Goal: Transaction & Acquisition: Download file/media

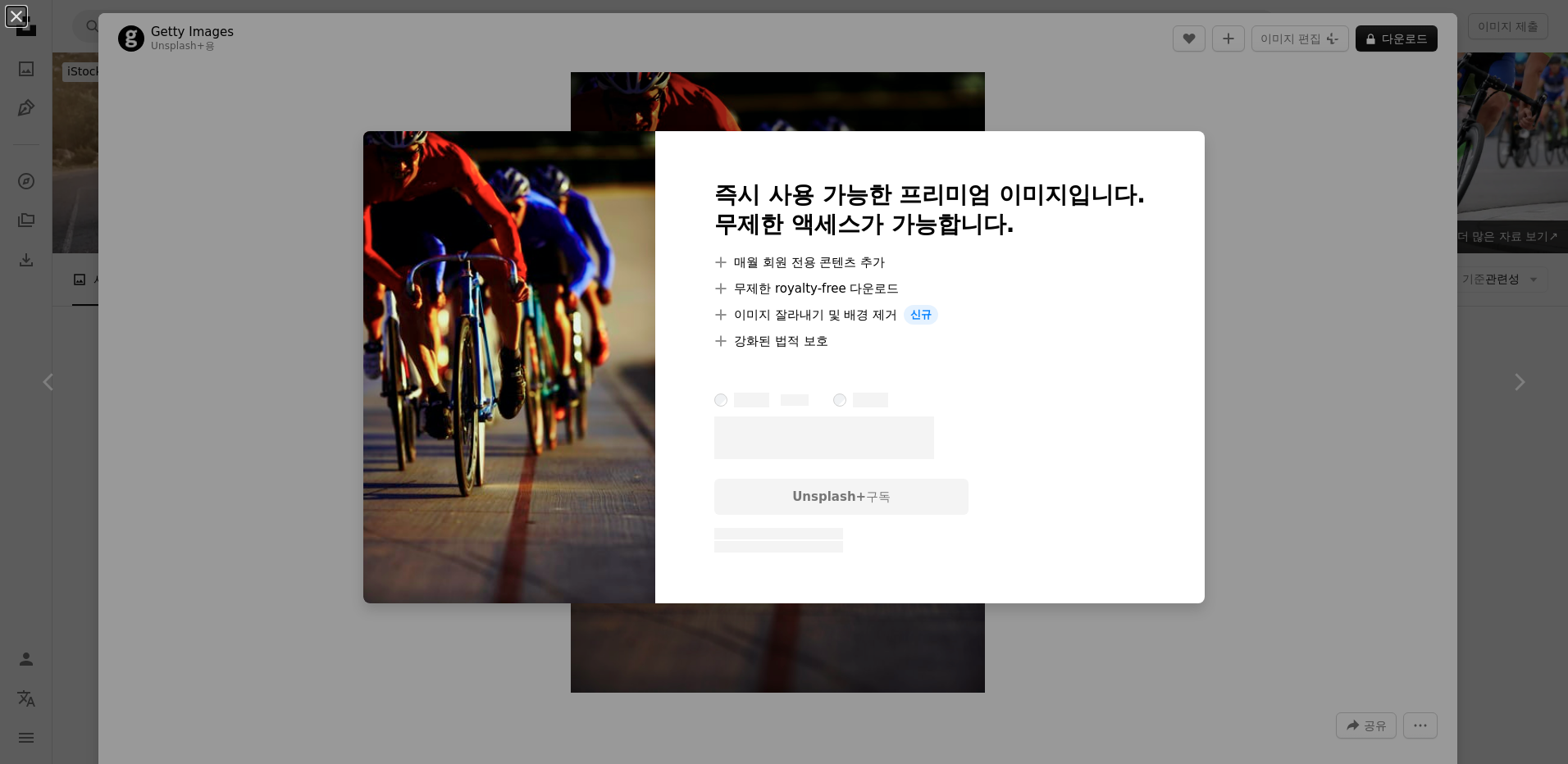
scroll to position [1476, 0]
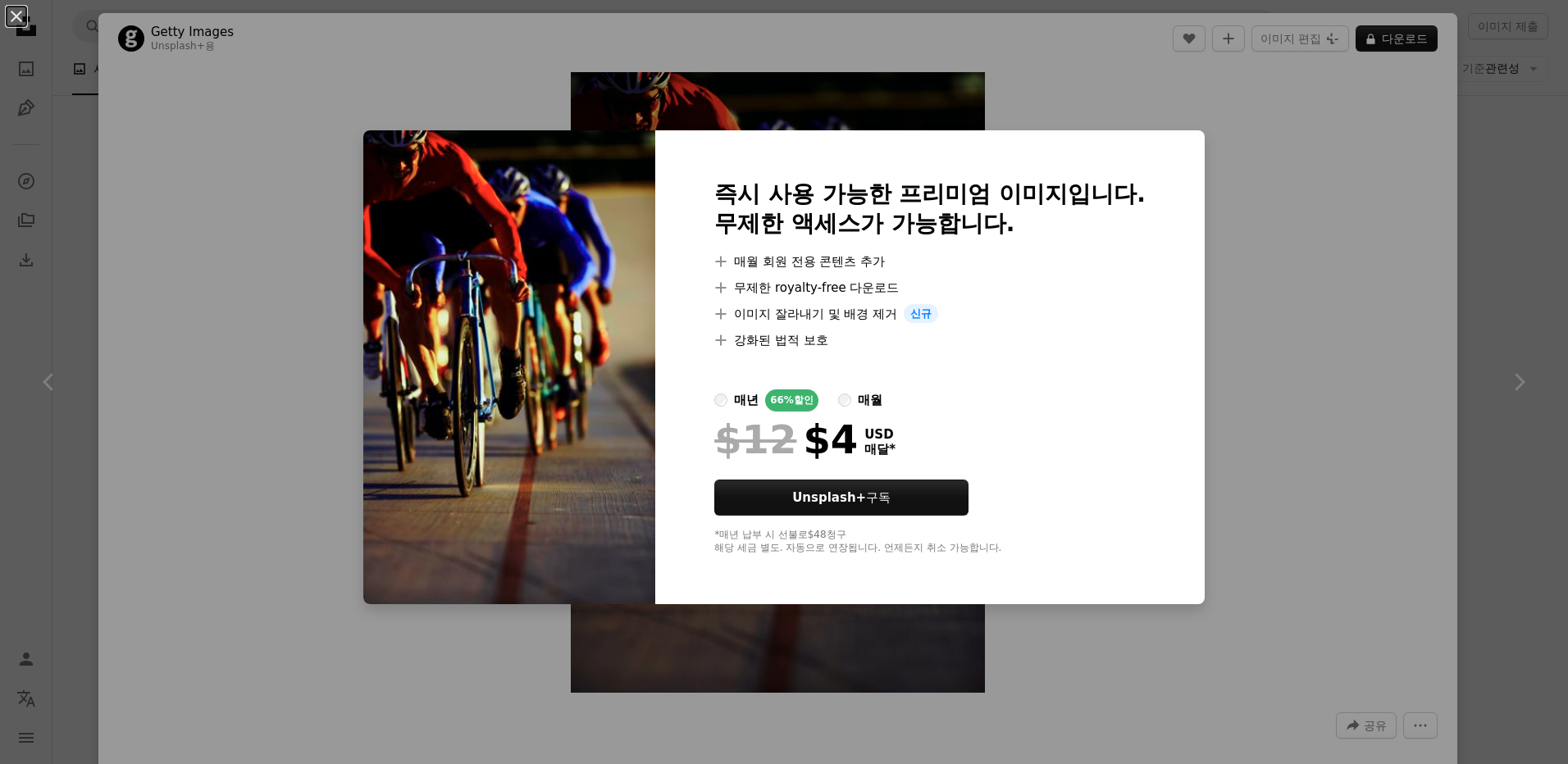
drag, startPoint x: 1395, startPoint y: 281, endPoint x: 1347, endPoint y: 3, distance: 282.1
click at [1396, 279] on div "An X shape 즉시 사용 가능한 프리미엄 이미지입니다. 무제한 액세스가 가능합니다. A plus sign 매월 회원 전용 콘텐츠 추가 A…" at bounding box center [784, 382] width 1568 height 764
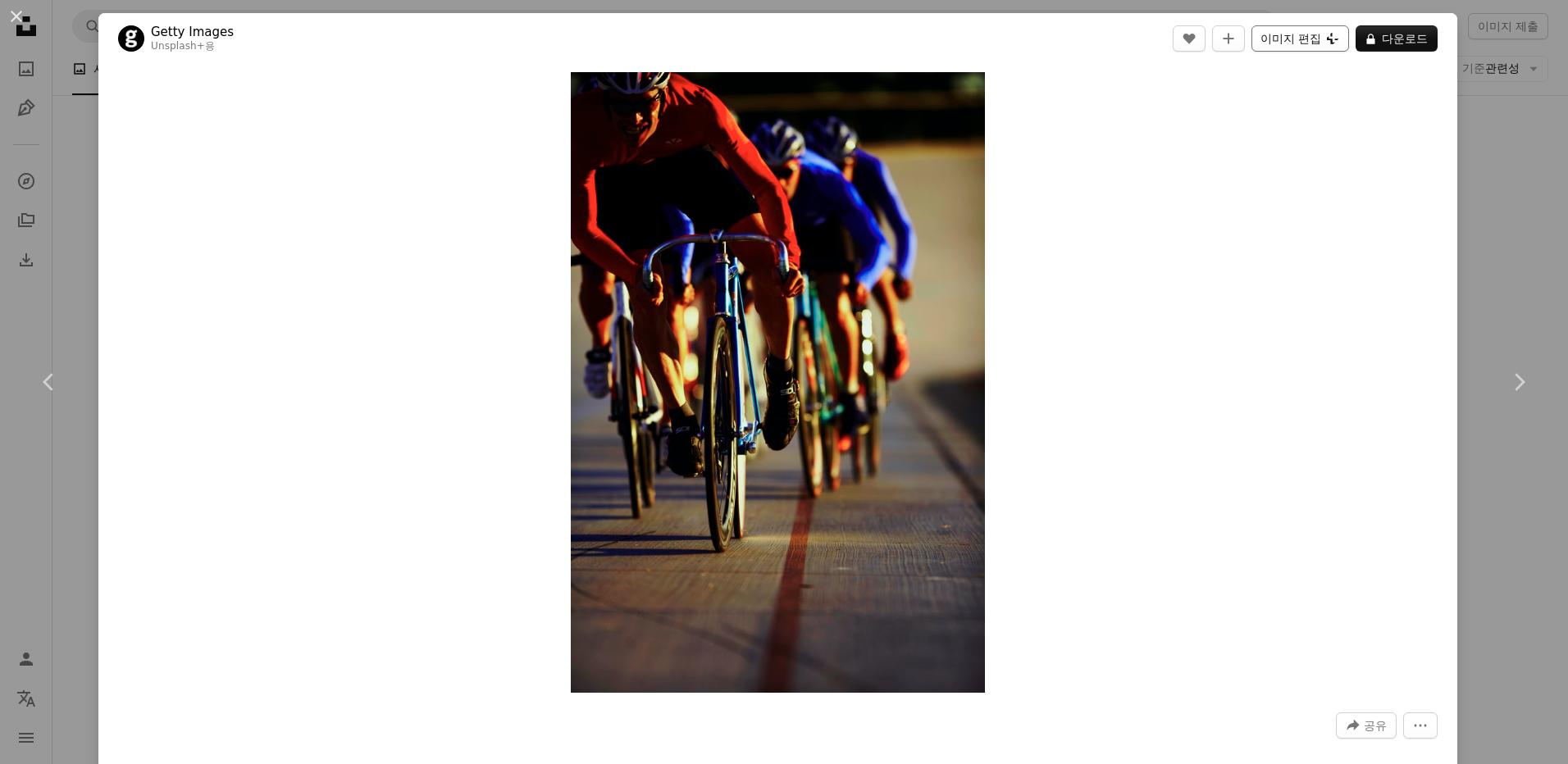
click at [1326, 34] on icon "Plus sign for Unsplash+" at bounding box center [1333, 39] width 13 height 13
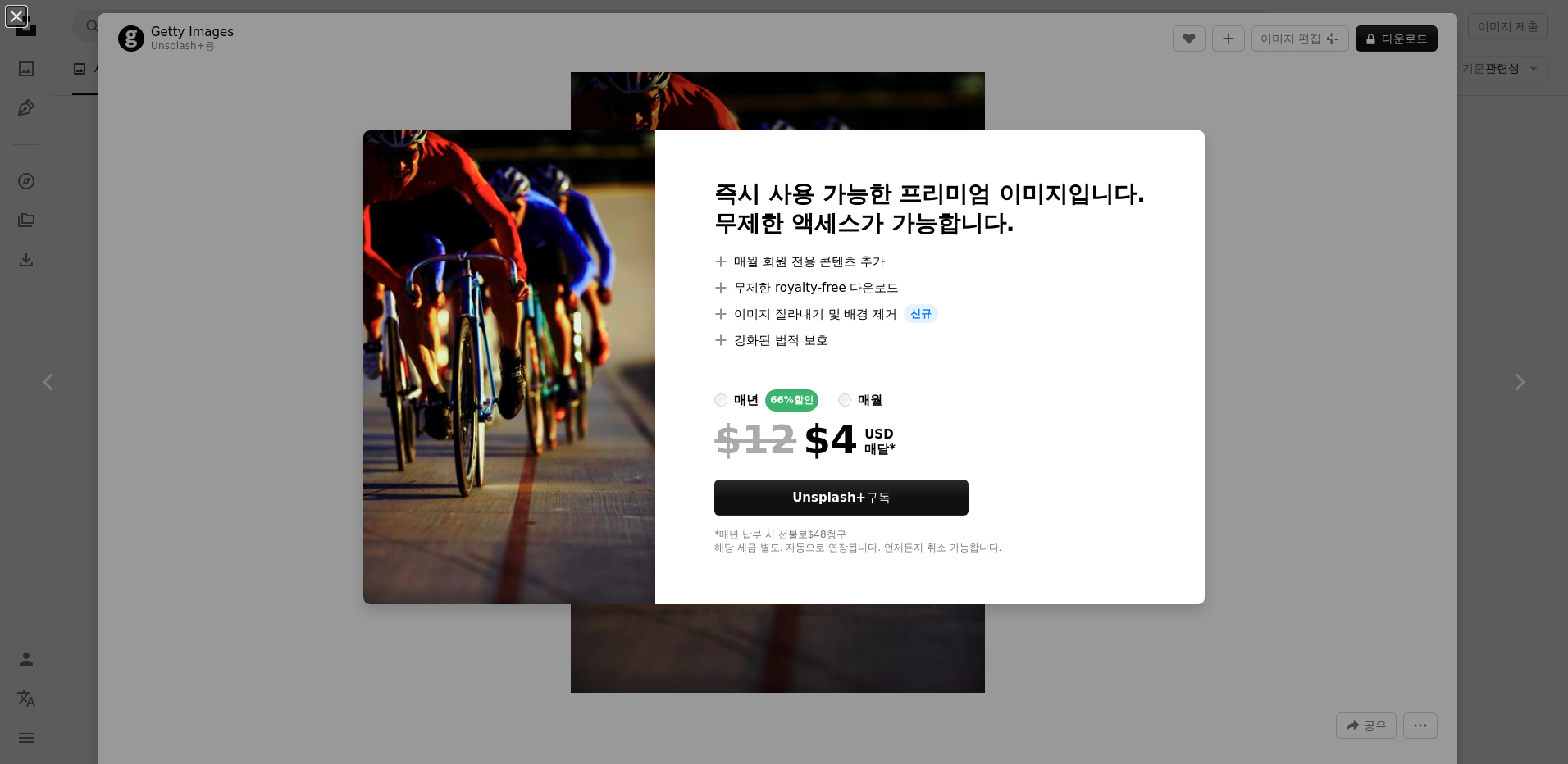
click at [1401, 394] on div "An X shape 즉시 사용 가능한 프리미엄 이미지입니다. 무제한 액세스가 가능합니다. A plus sign 매월 회원 전용 콘텐츠 추가 A…" at bounding box center [784, 382] width 1568 height 764
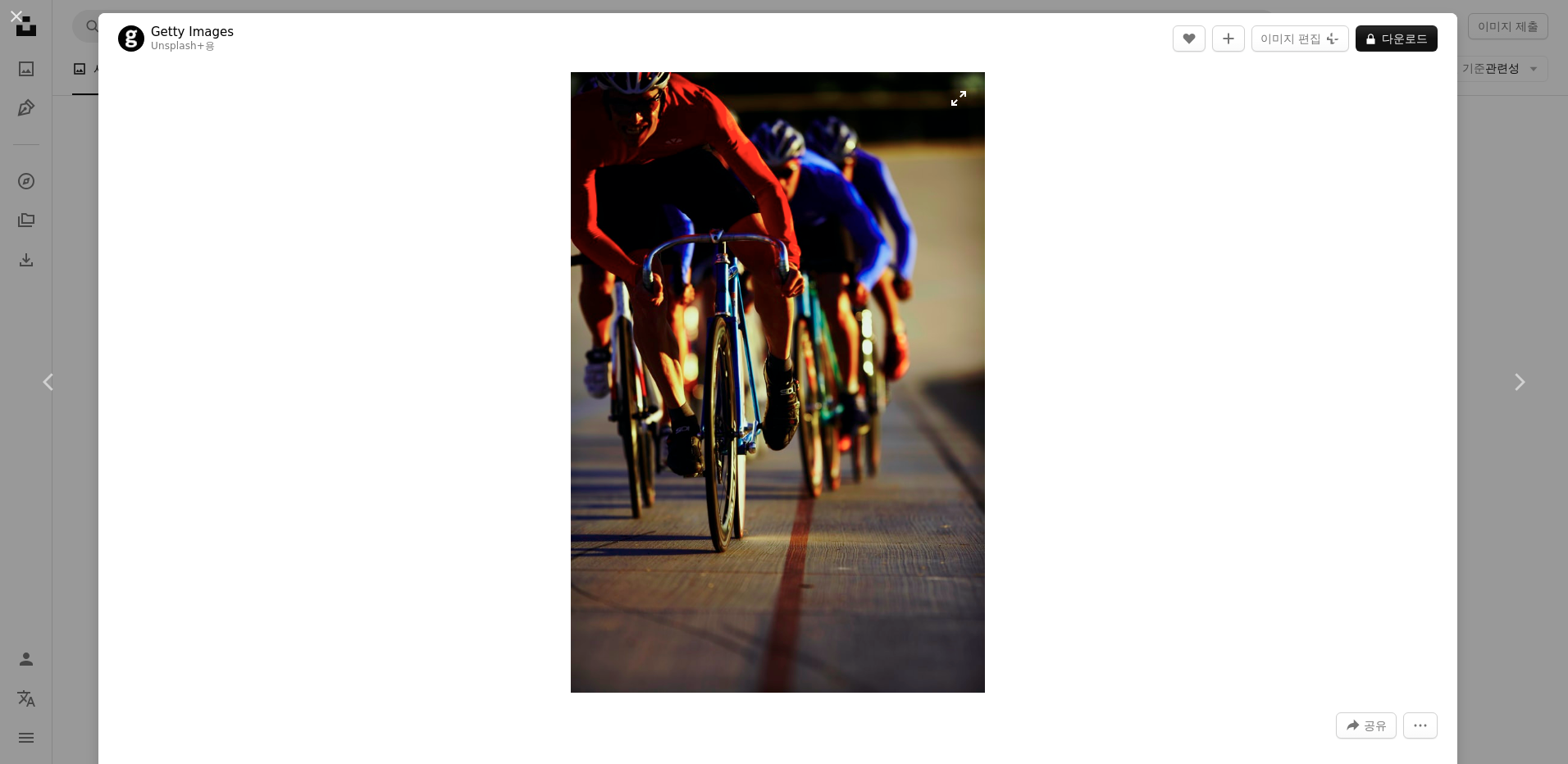
click at [950, 105] on img "이 이미지 확대" at bounding box center [778, 382] width 414 height 620
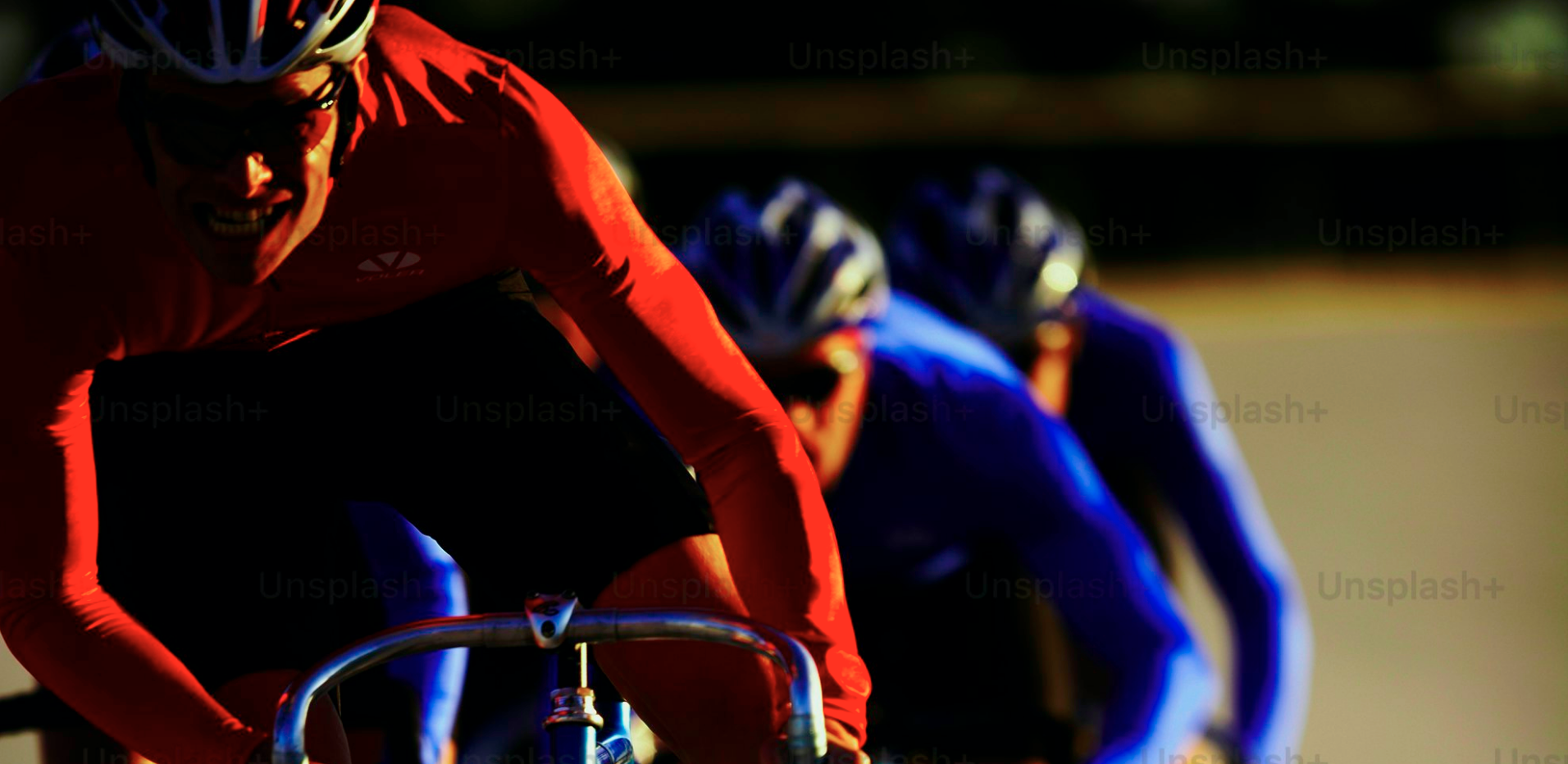
scroll to position [777, 0]
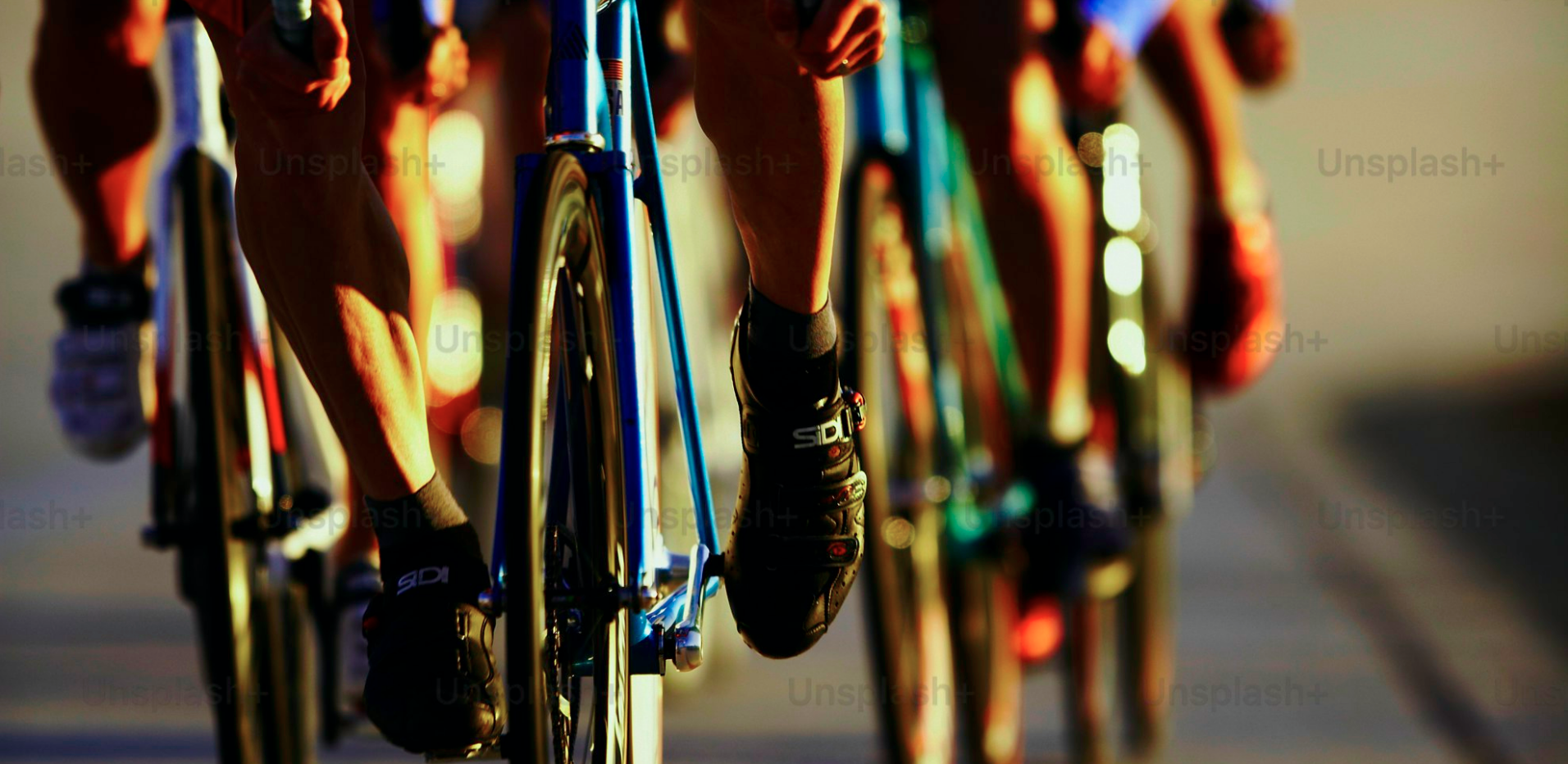
click at [741, 356] on img "이 이미지 축소" at bounding box center [784, 399] width 1570 height 2354
